Goal: Transaction & Acquisition: Book appointment/travel/reservation

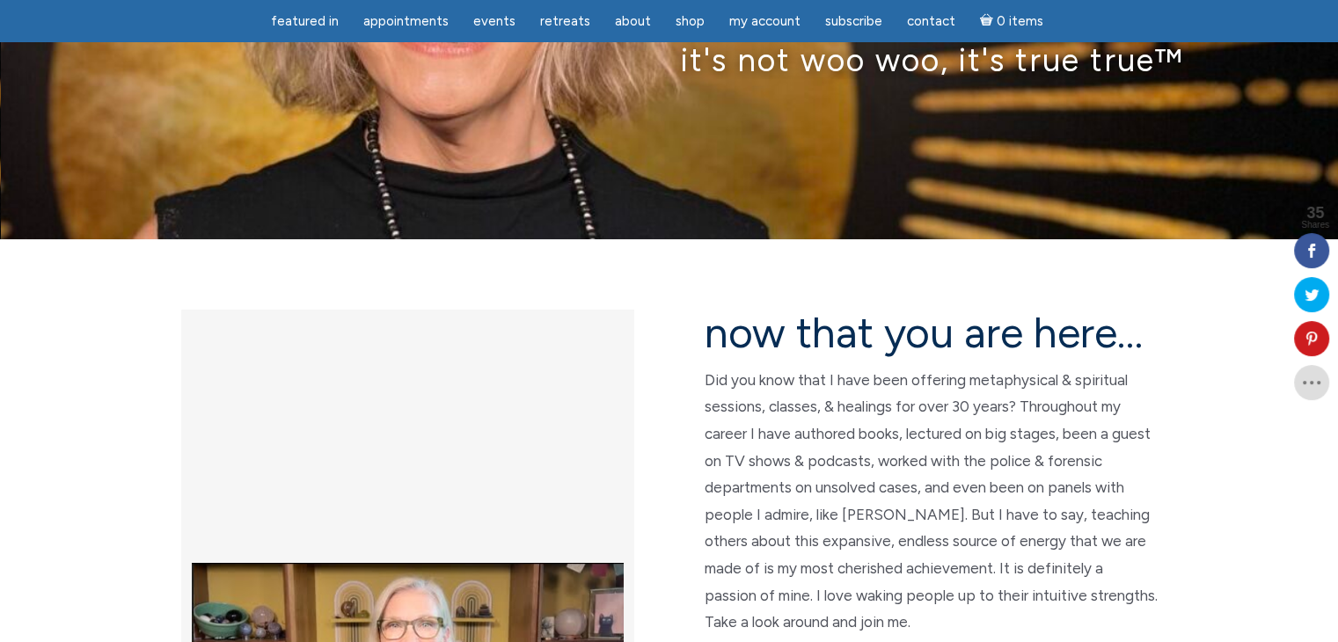
scroll to position [264, 0]
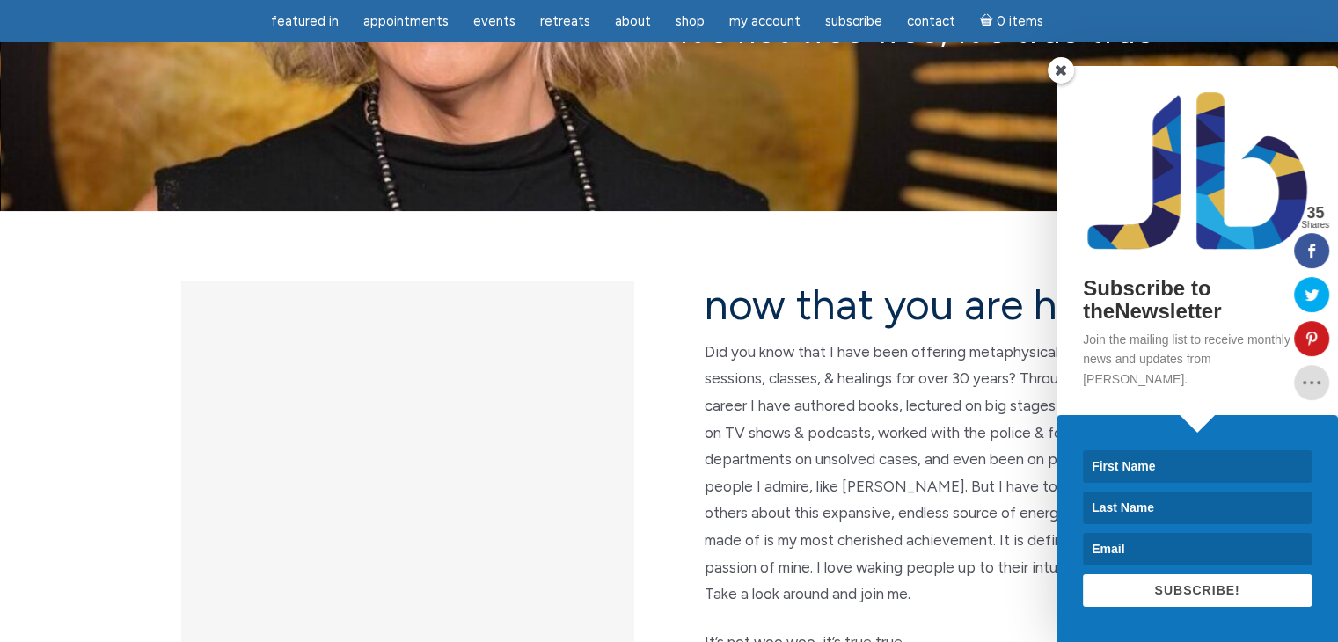
click at [1059, 84] on span at bounding box center [1060, 70] width 26 height 26
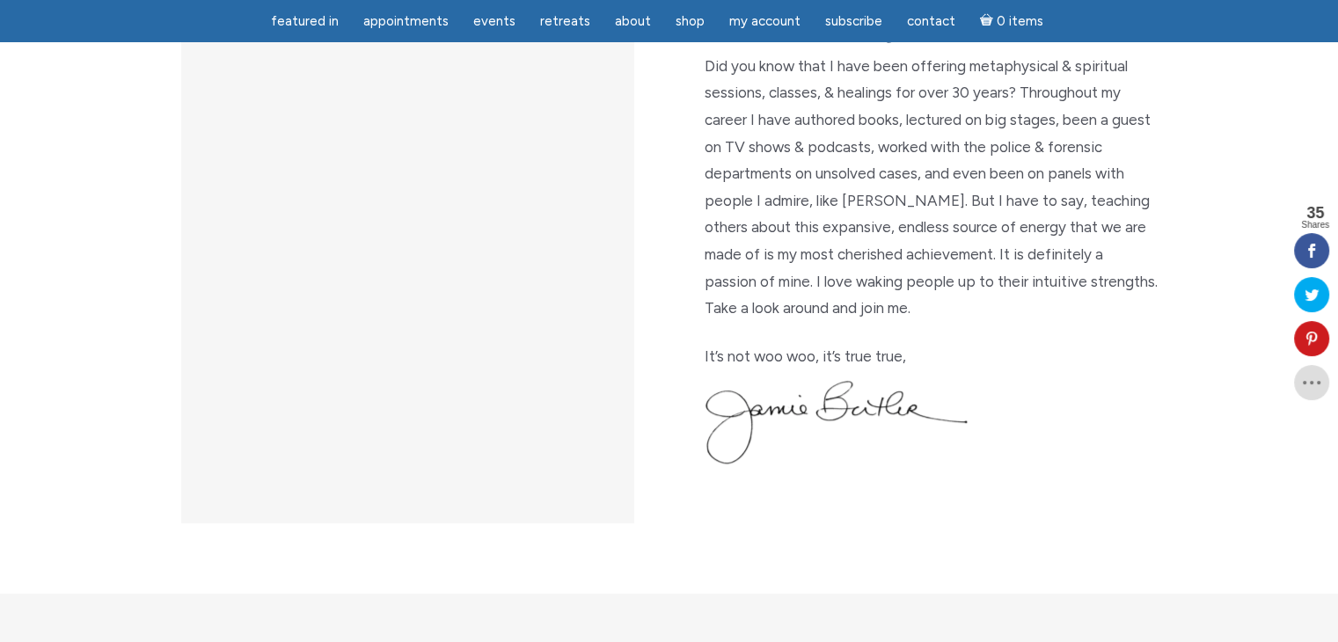
scroll to position [352, 0]
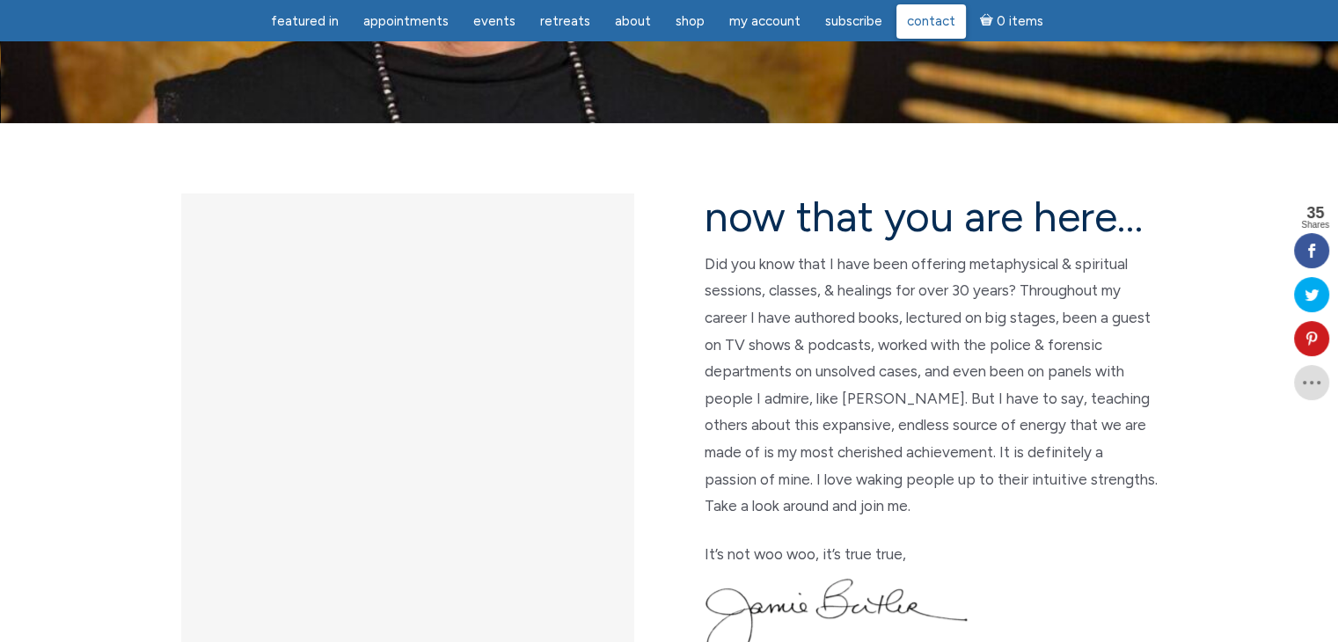
click at [908, 21] on span "Contact" at bounding box center [931, 21] width 48 height 16
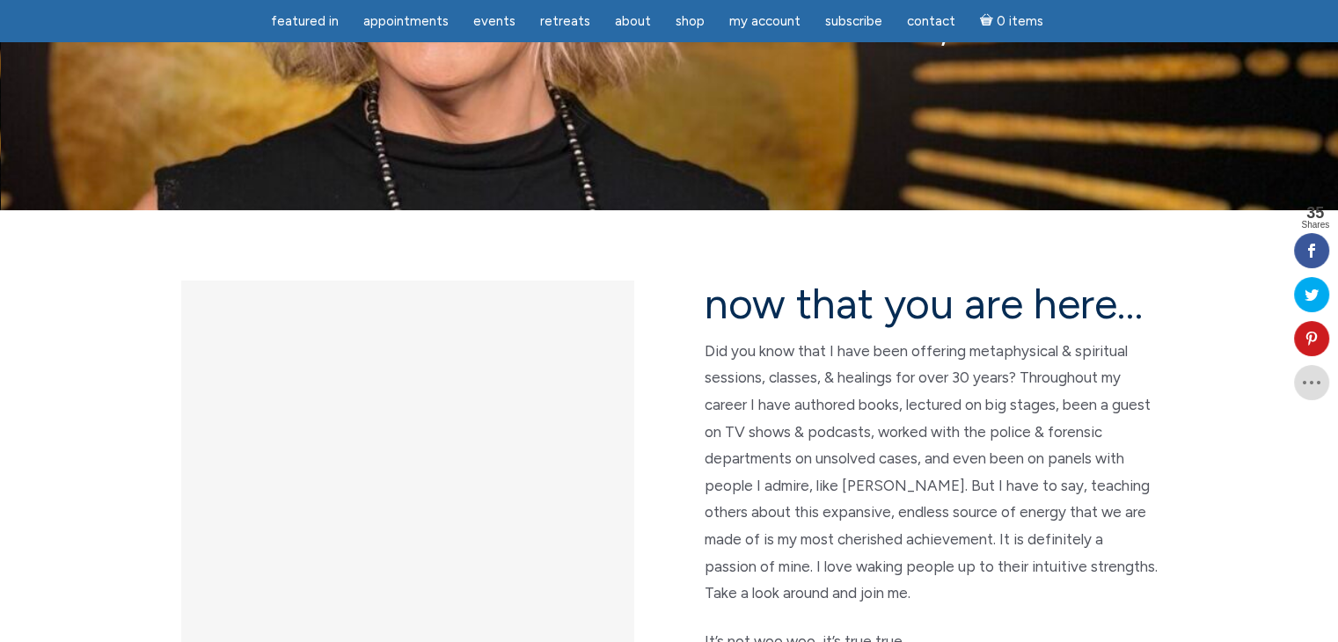
scroll to position [176, 0]
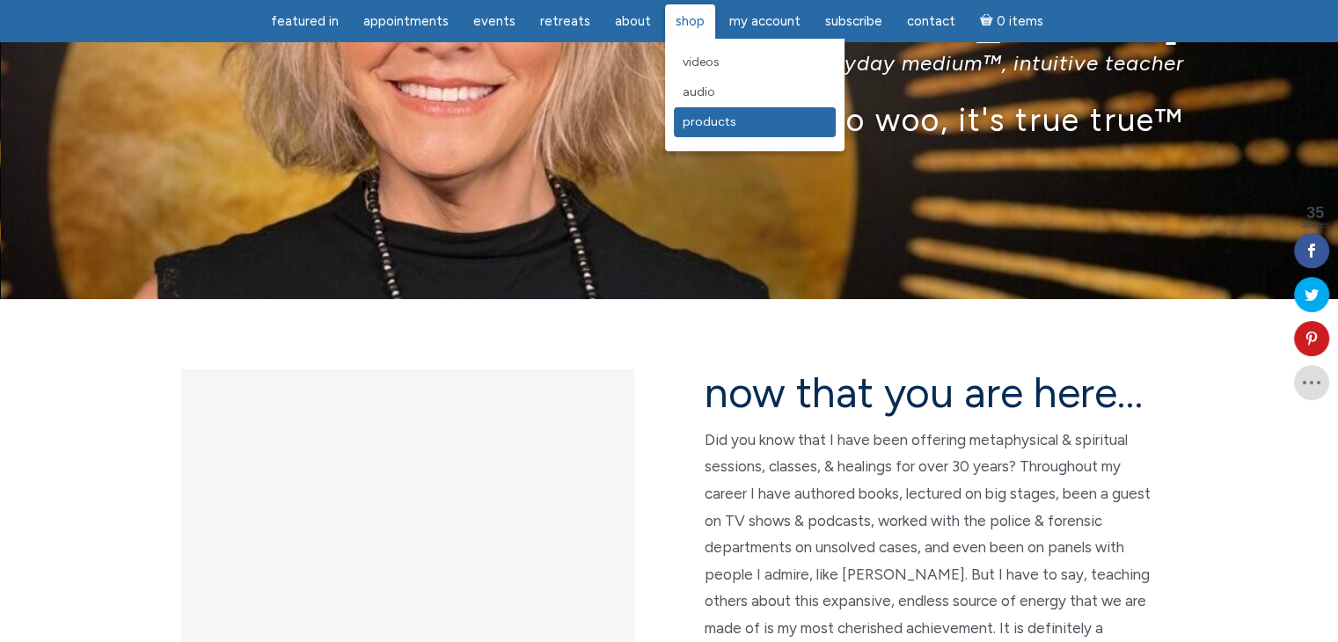
click at [688, 129] on span "Products" at bounding box center [709, 121] width 54 height 15
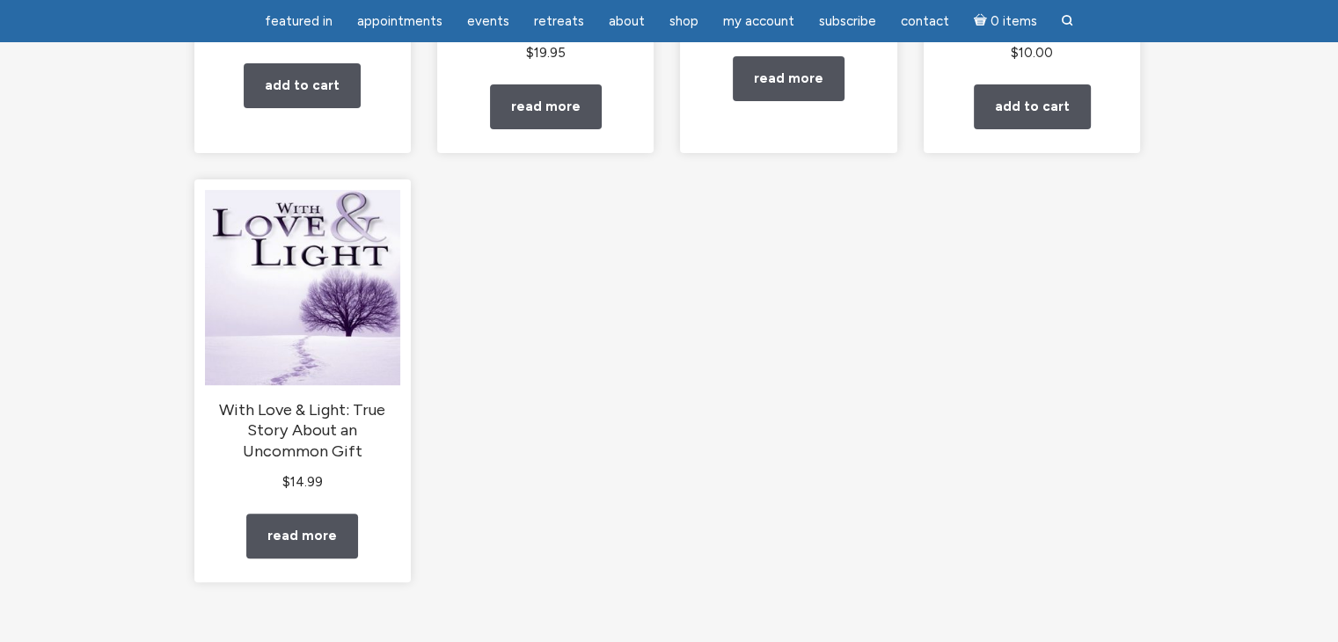
scroll to position [528, 0]
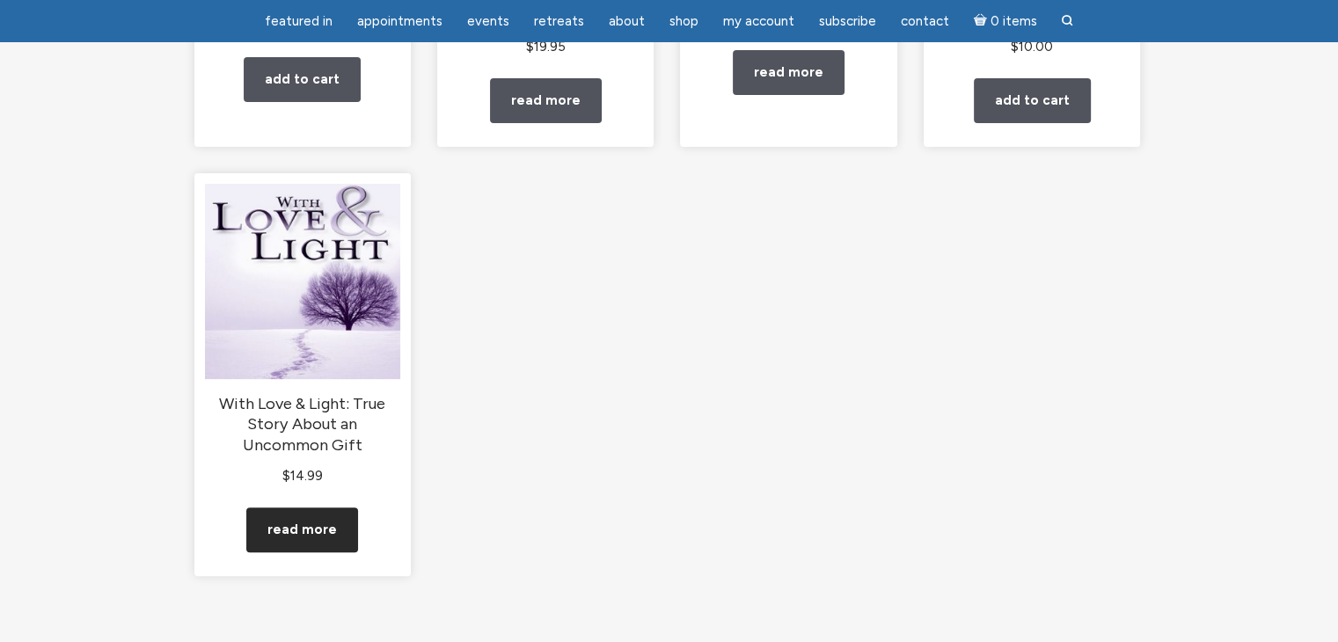
click at [306, 546] on link "Read more" at bounding box center [302, 529] width 112 height 45
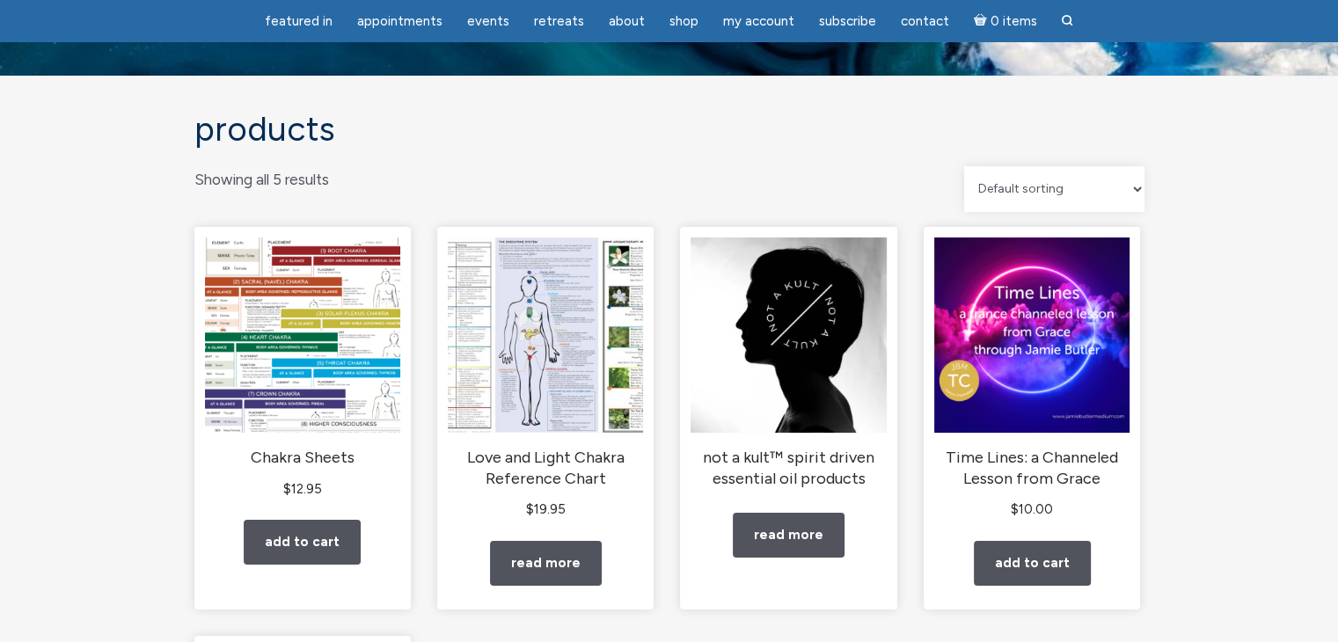
scroll to position [0, 0]
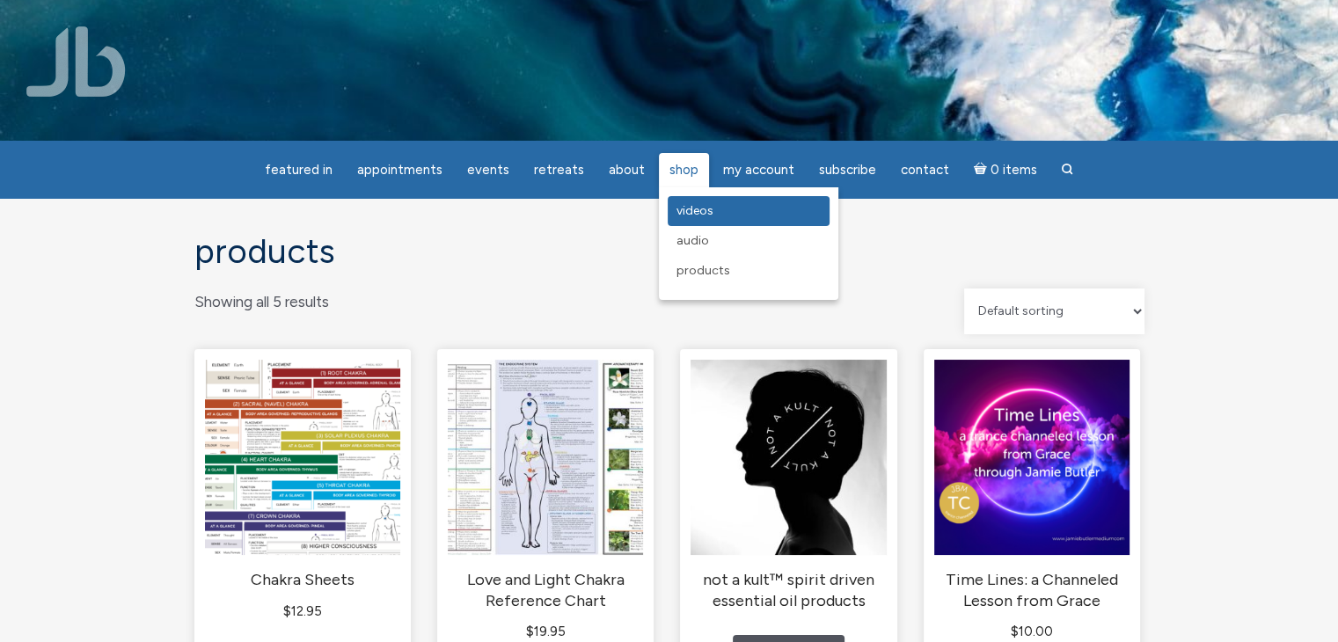
click at [684, 210] on span "Videos" at bounding box center [694, 210] width 37 height 15
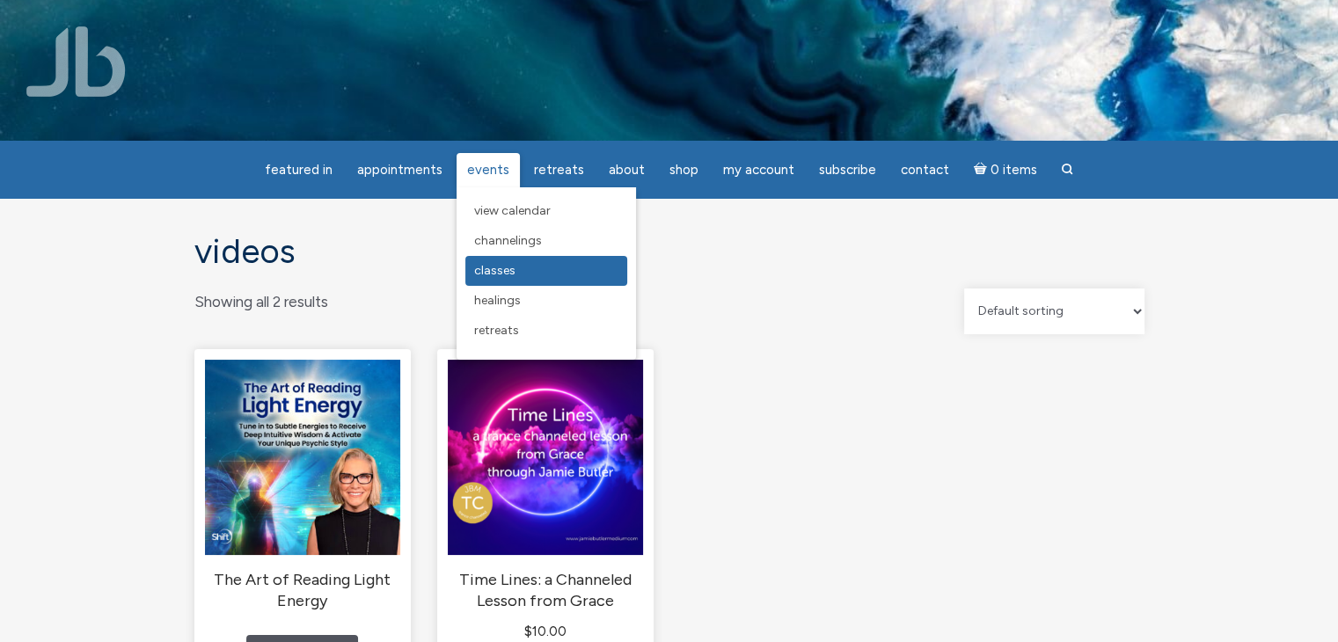
click at [495, 266] on span "Classes" at bounding box center [494, 270] width 41 height 15
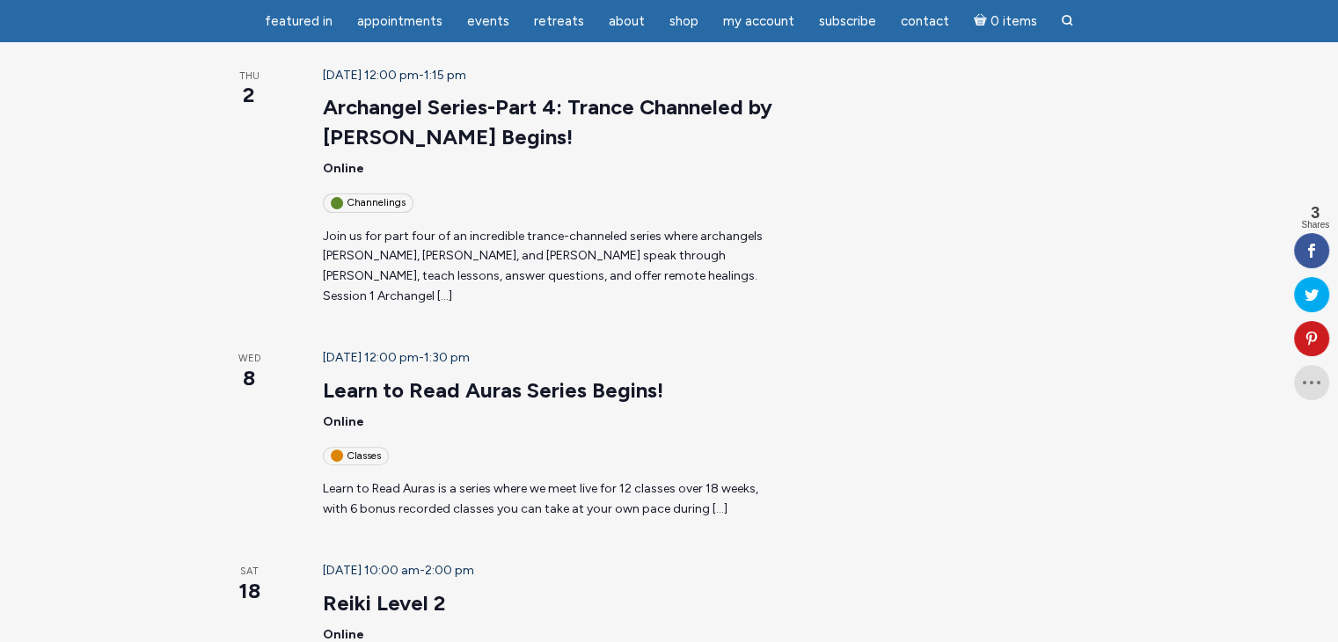
scroll to position [616, 0]
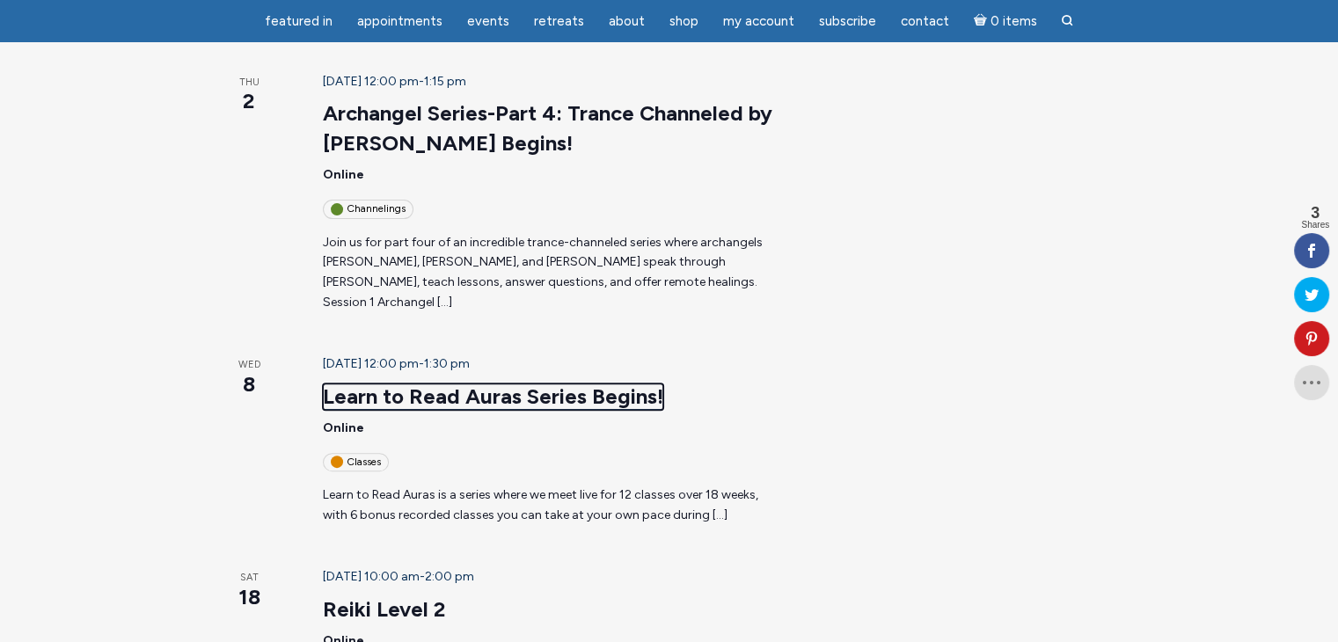
click at [386, 383] on link "Learn to Read Auras Series Begins!" at bounding box center [493, 396] width 340 height 26
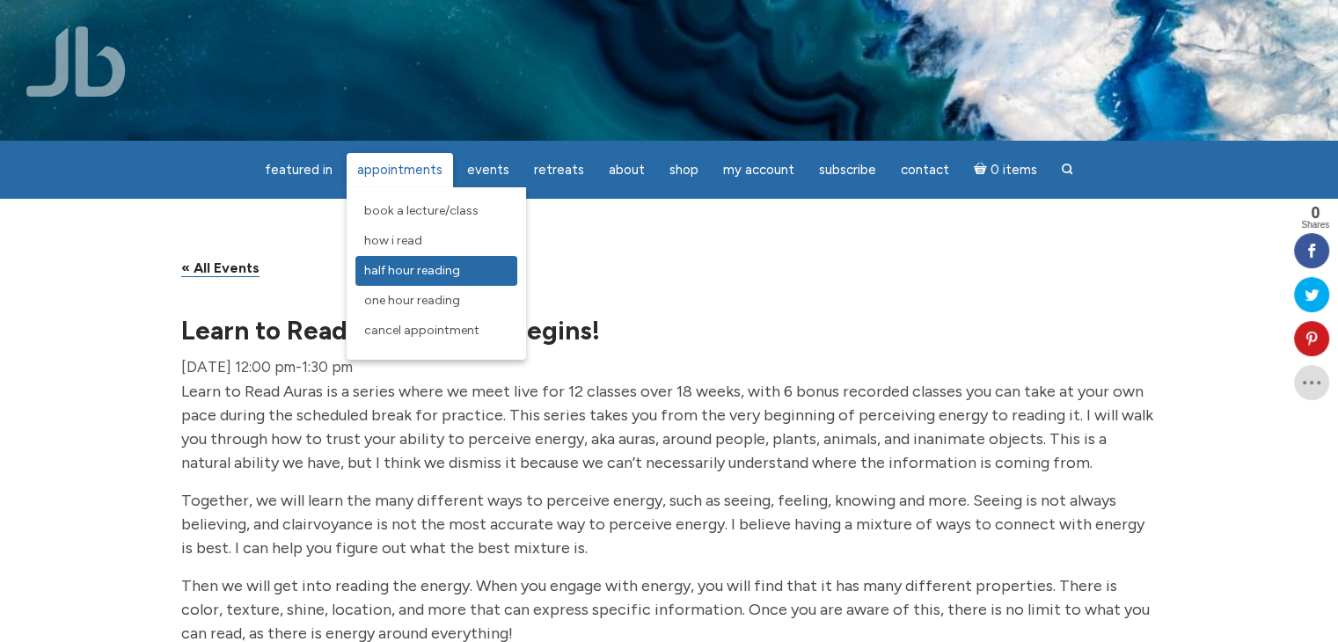
click at [440, 275] on span "Half Hour Reading" at bounding box center [412, 270] width 96 height 15
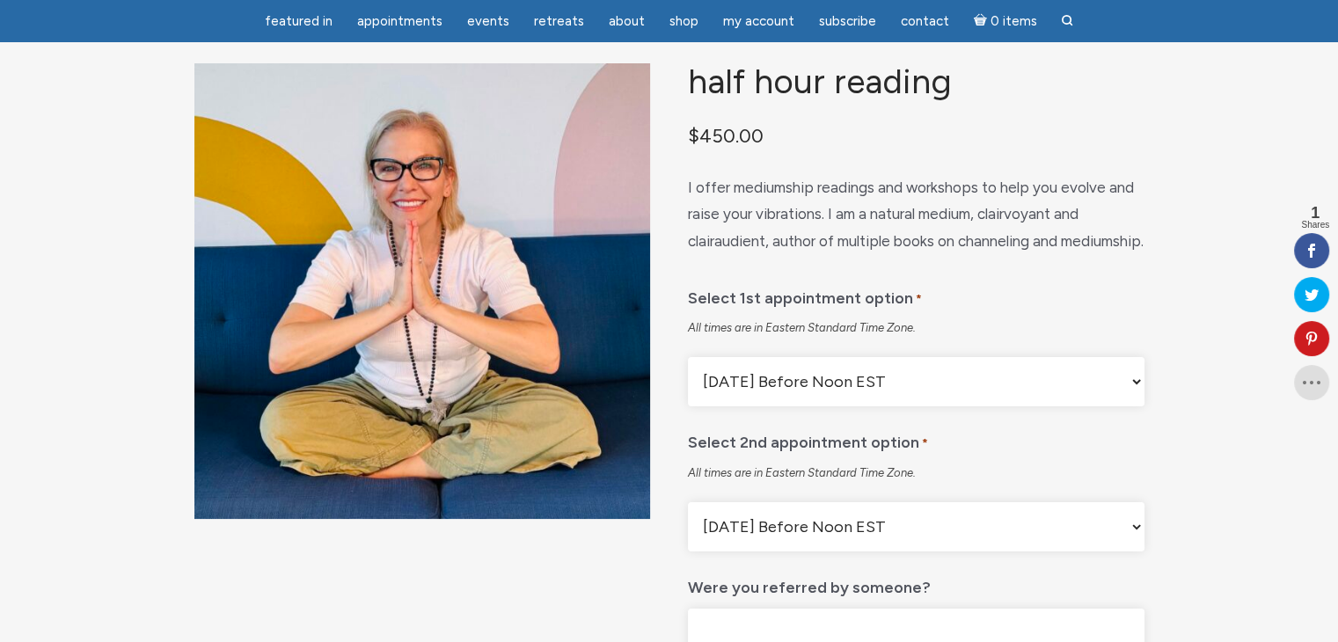
scroll to position [88, 0]
